Goal: Information Seeking & Learning: Check status

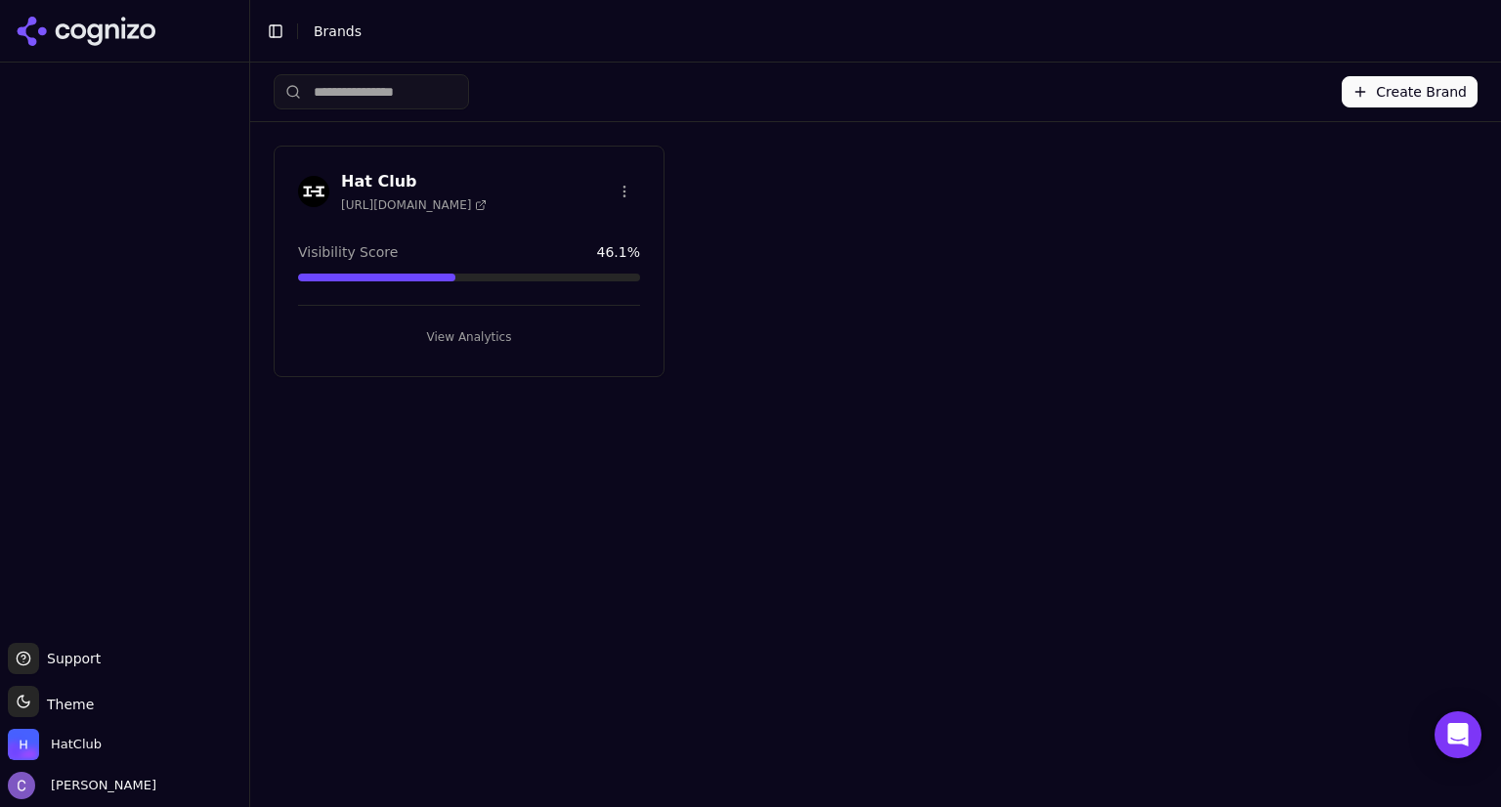
click at [469, 335] on button "View Analytics" at bounding box center [469, 337] width 342 height 31
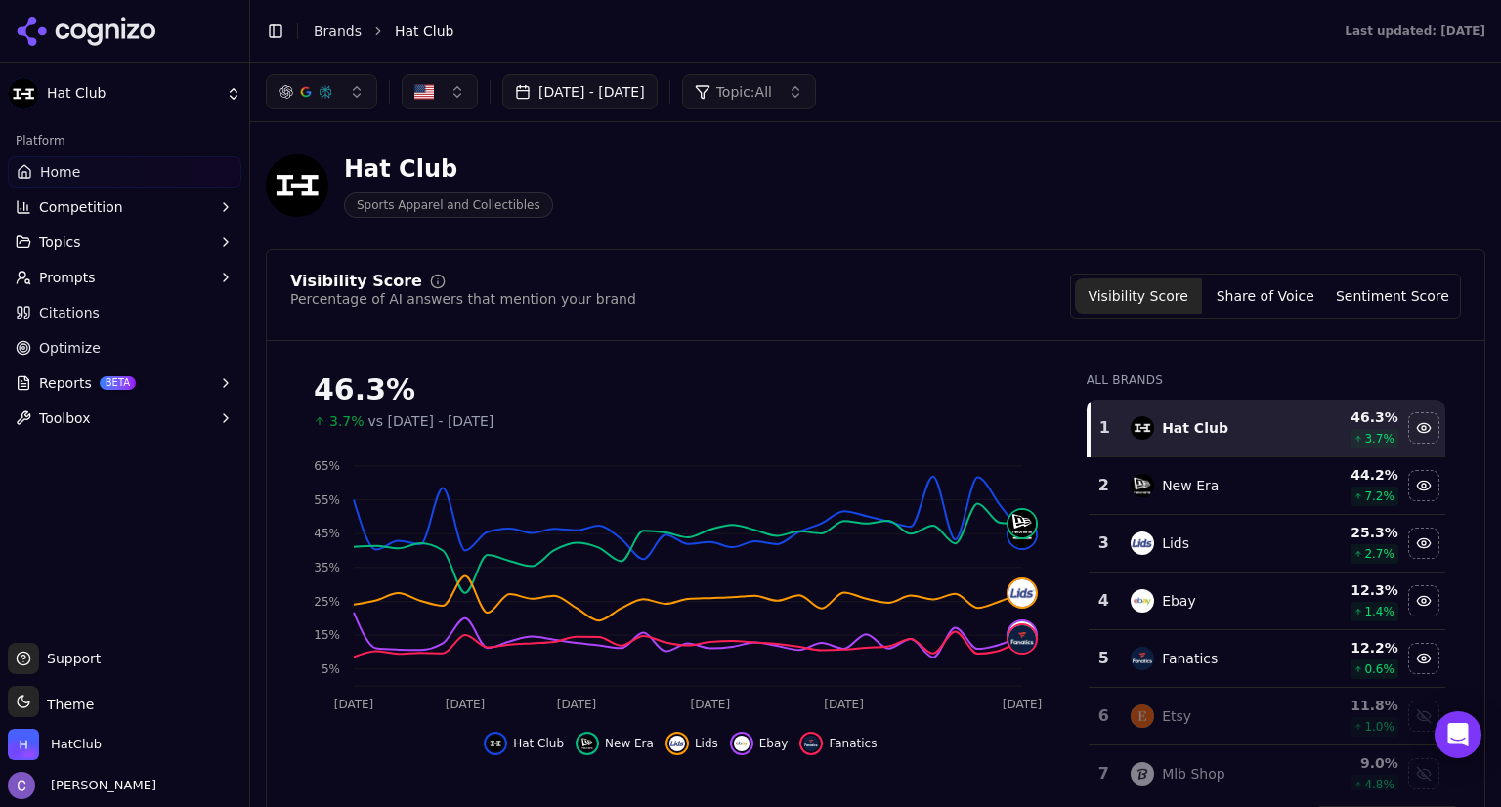
click at [658, 105] on button "[DATE] - [DATE]" at bounding box center [579, 91] width 155 height 35
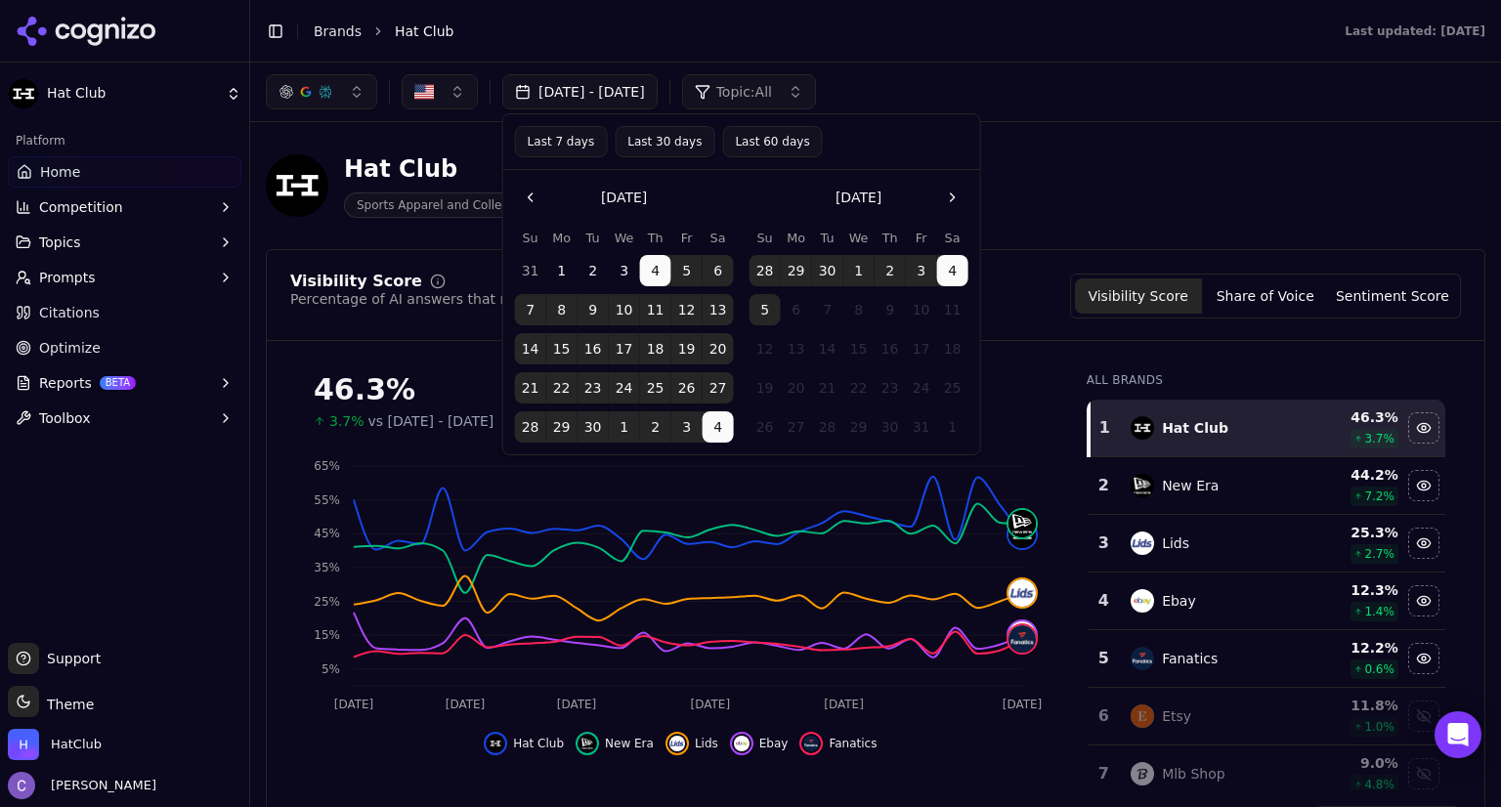
click at [665, 136] on button "Last 30 days" at bounding box center [665, 141] width 100 height 31
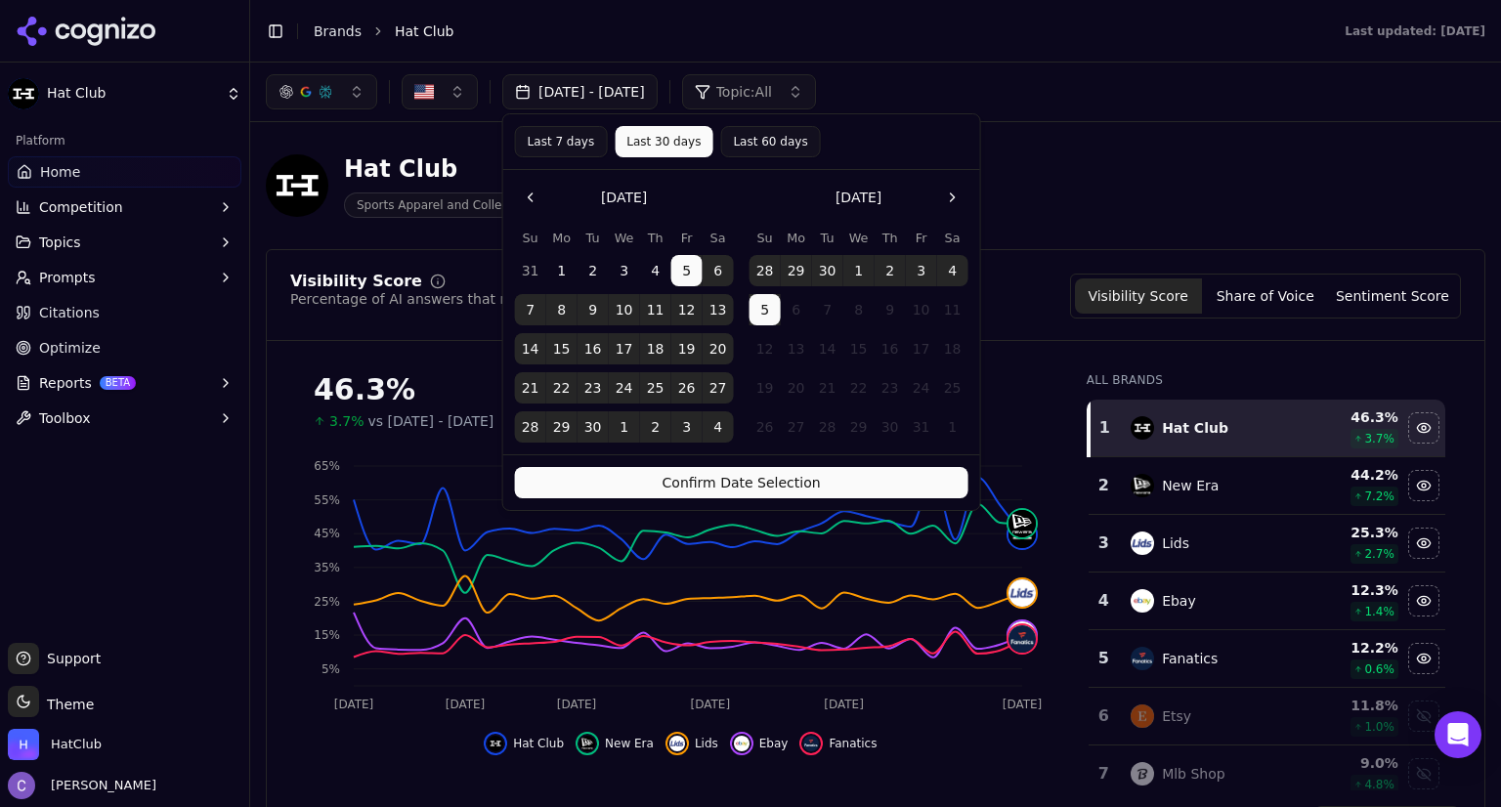
click at [903, 477] on button "Confirm Date Selection" at bounding box center [741, 482] width 453 height 31
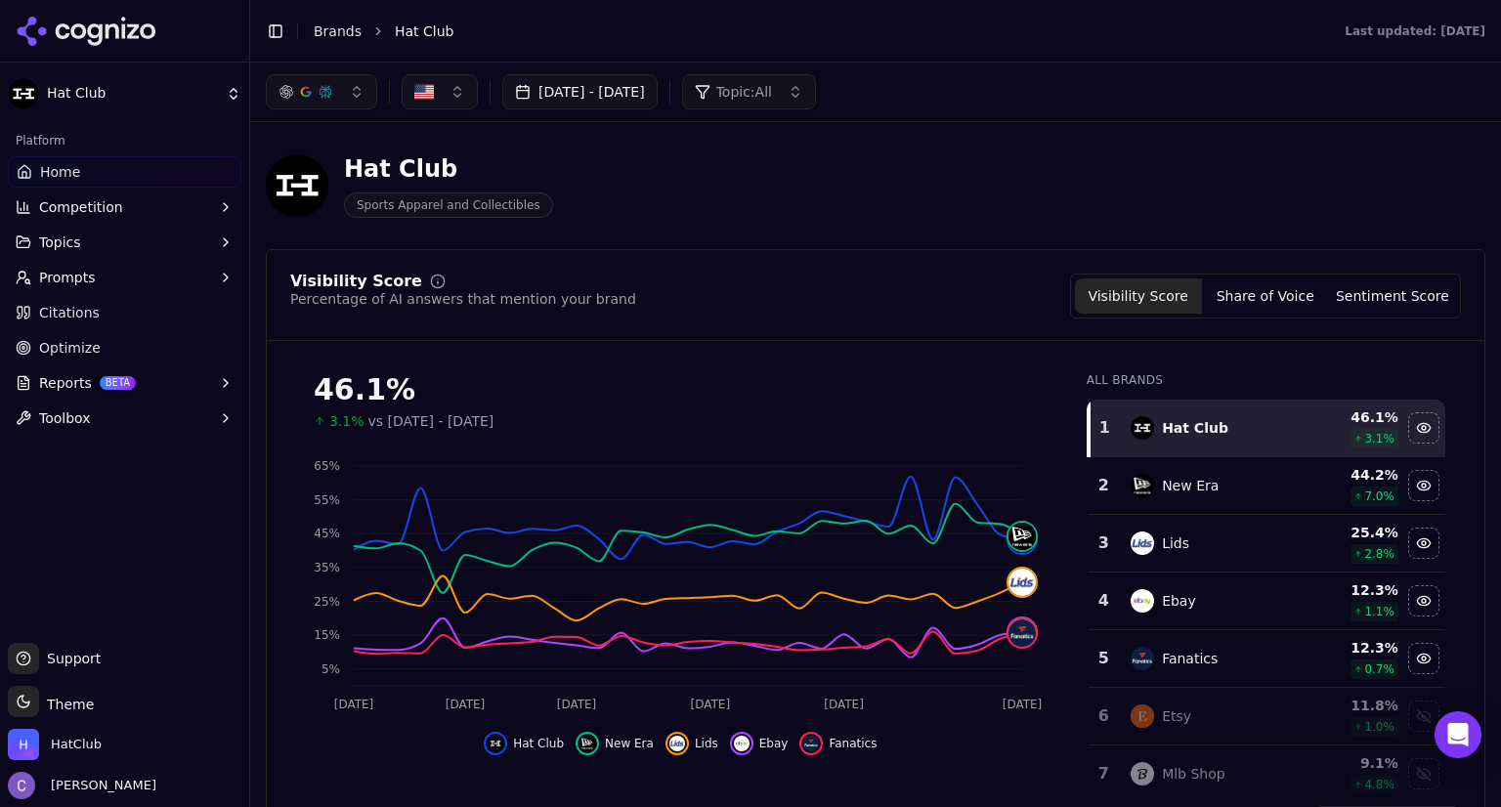
click at [359, 95] on button "button" at bounding box center [321, 91] width 111 height 35
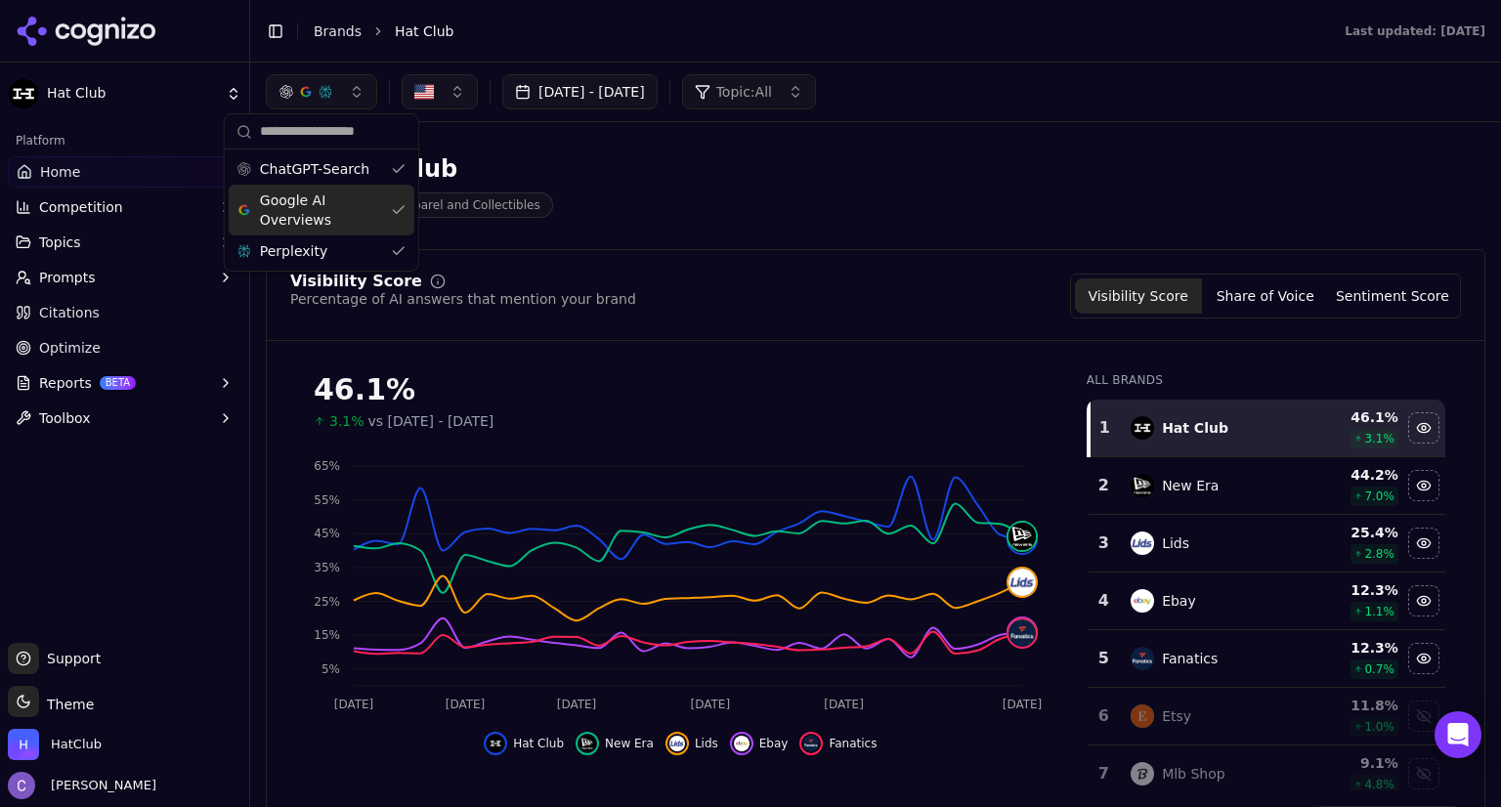
click at [395, 208] on div "Google AI Overviews" at bounding box center [322, 210] width 186 height 51
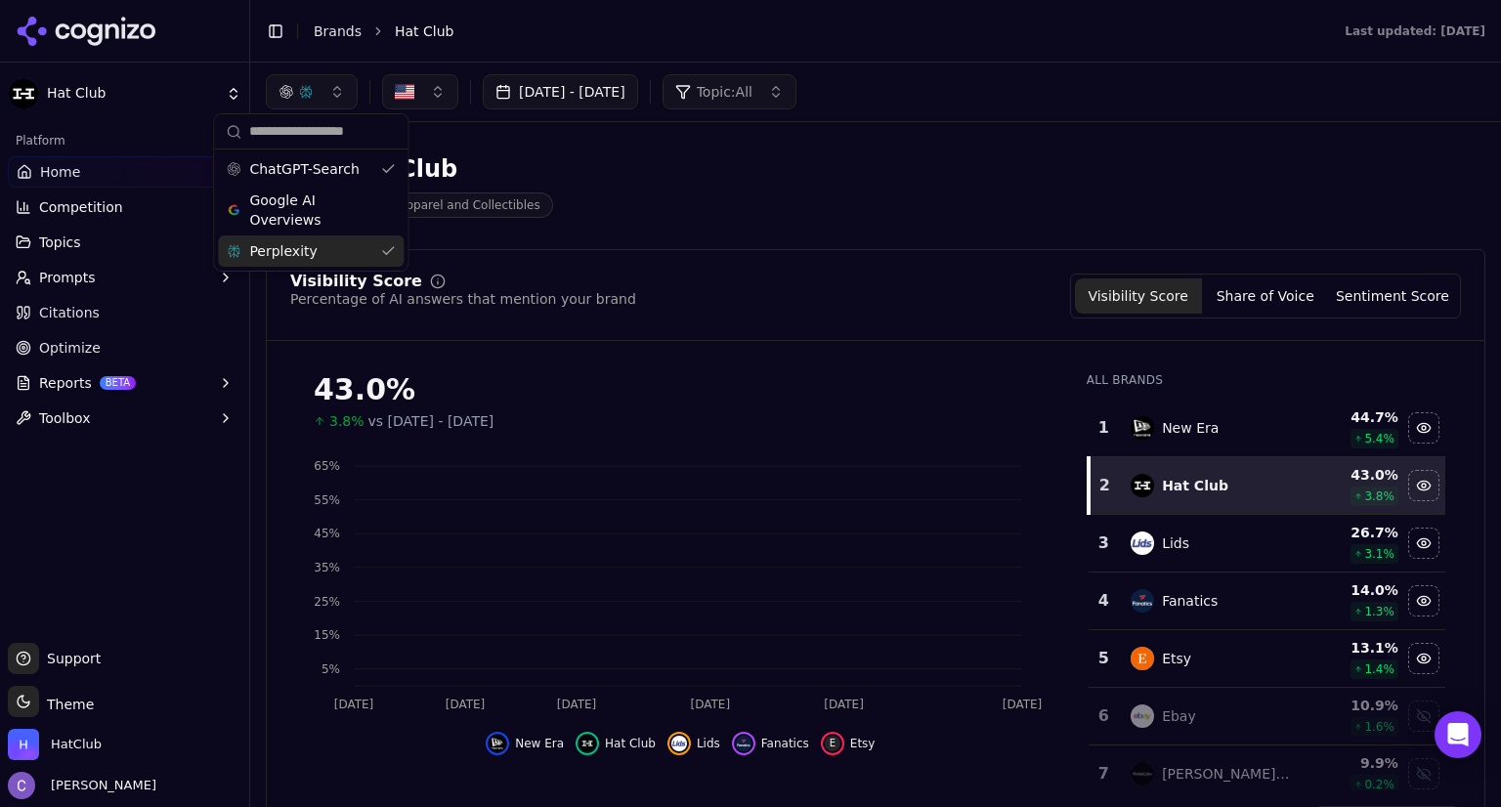
click at [391, 255] on div "Perplexity" at bounding box center [311, 251] width 186 height 31
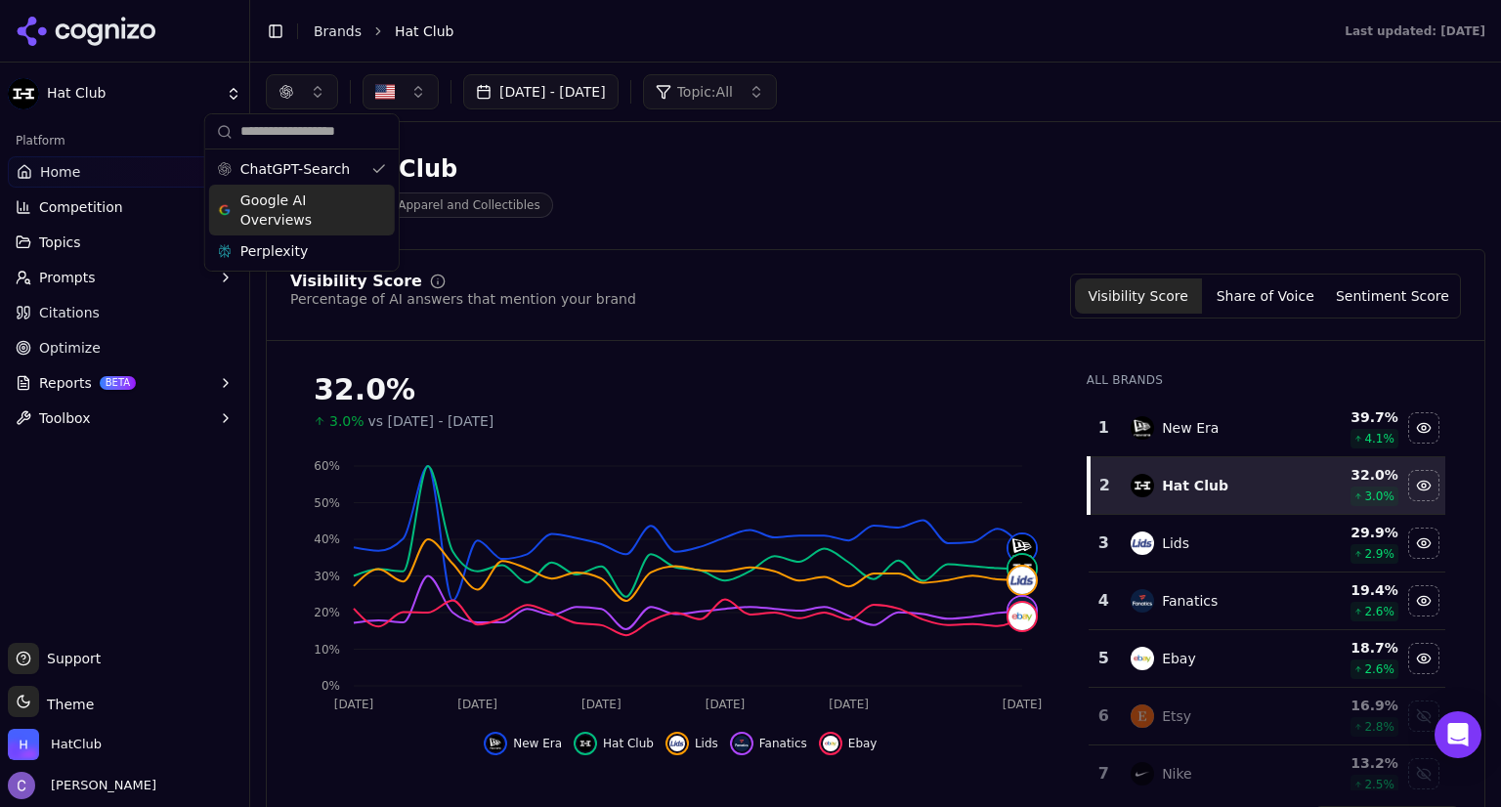
click at [379, 208] on div "Google AI Overviews" at bounding box center [302, 210] width 186 height 51
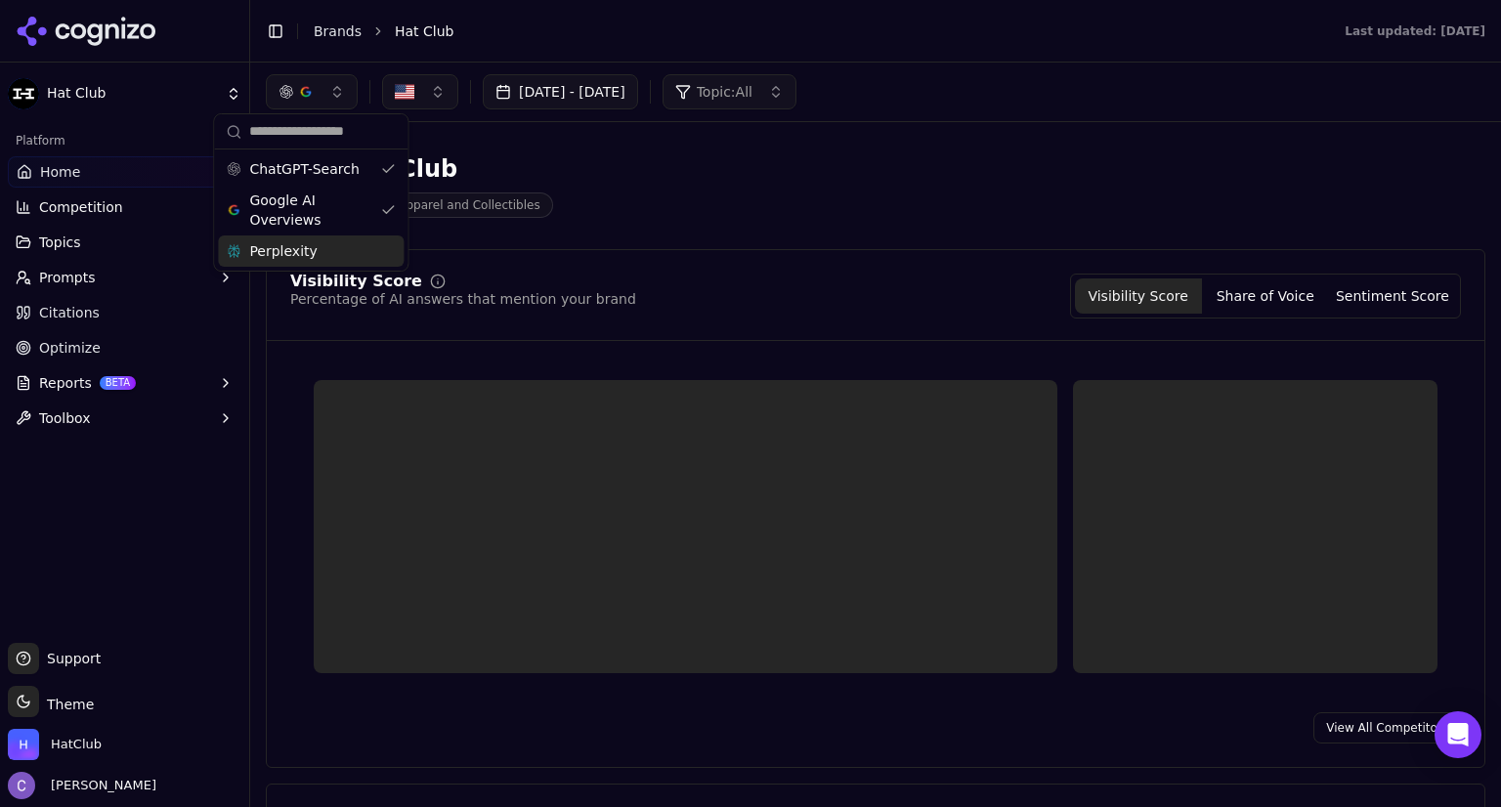
click at [387, 263] on div "Perplexity" at bounding box center [311, 251] width 186 height 31
